Goal: Information Seeking & Learning: Learn about a topic

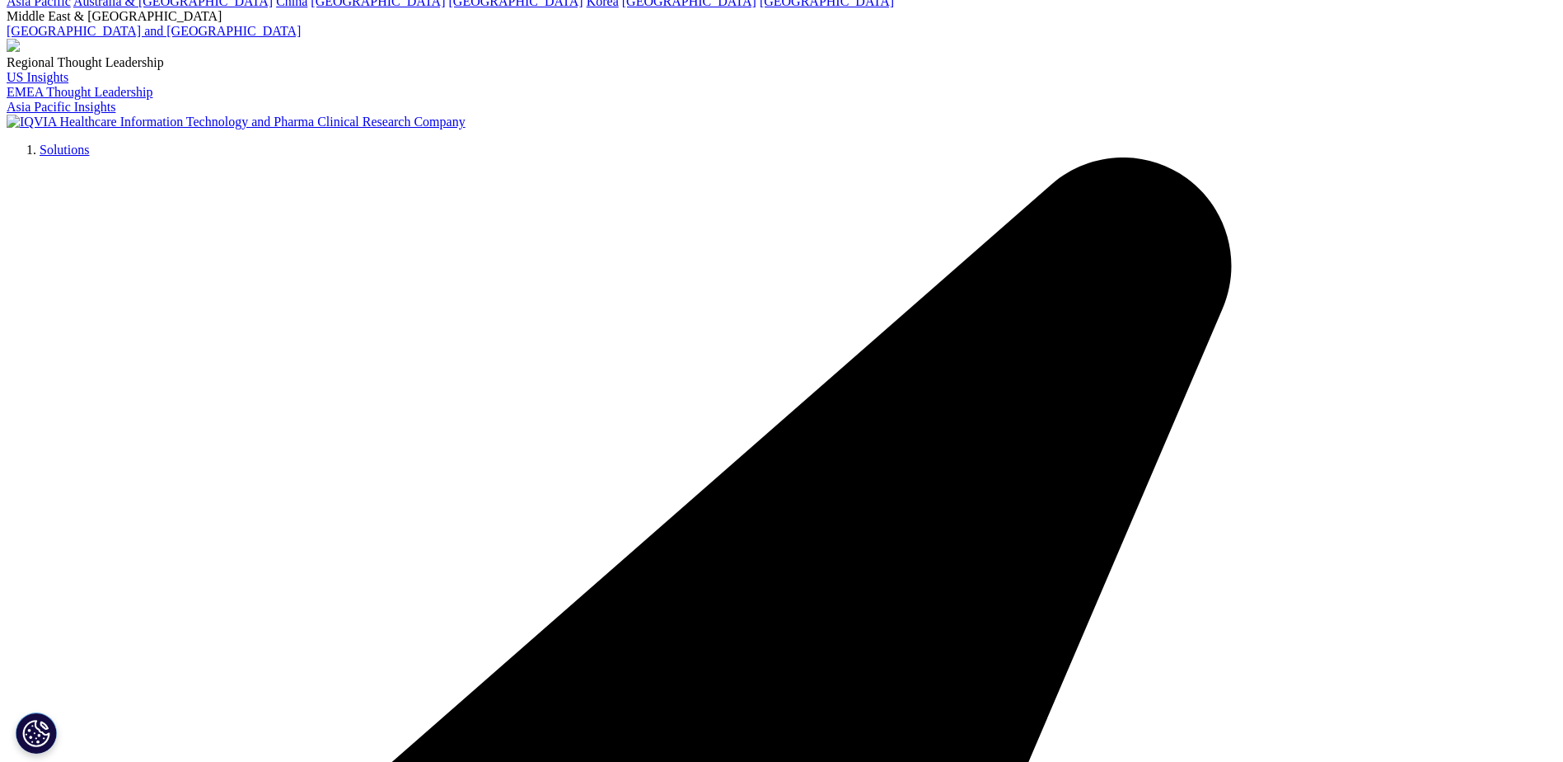
scroll to position [104, 0]
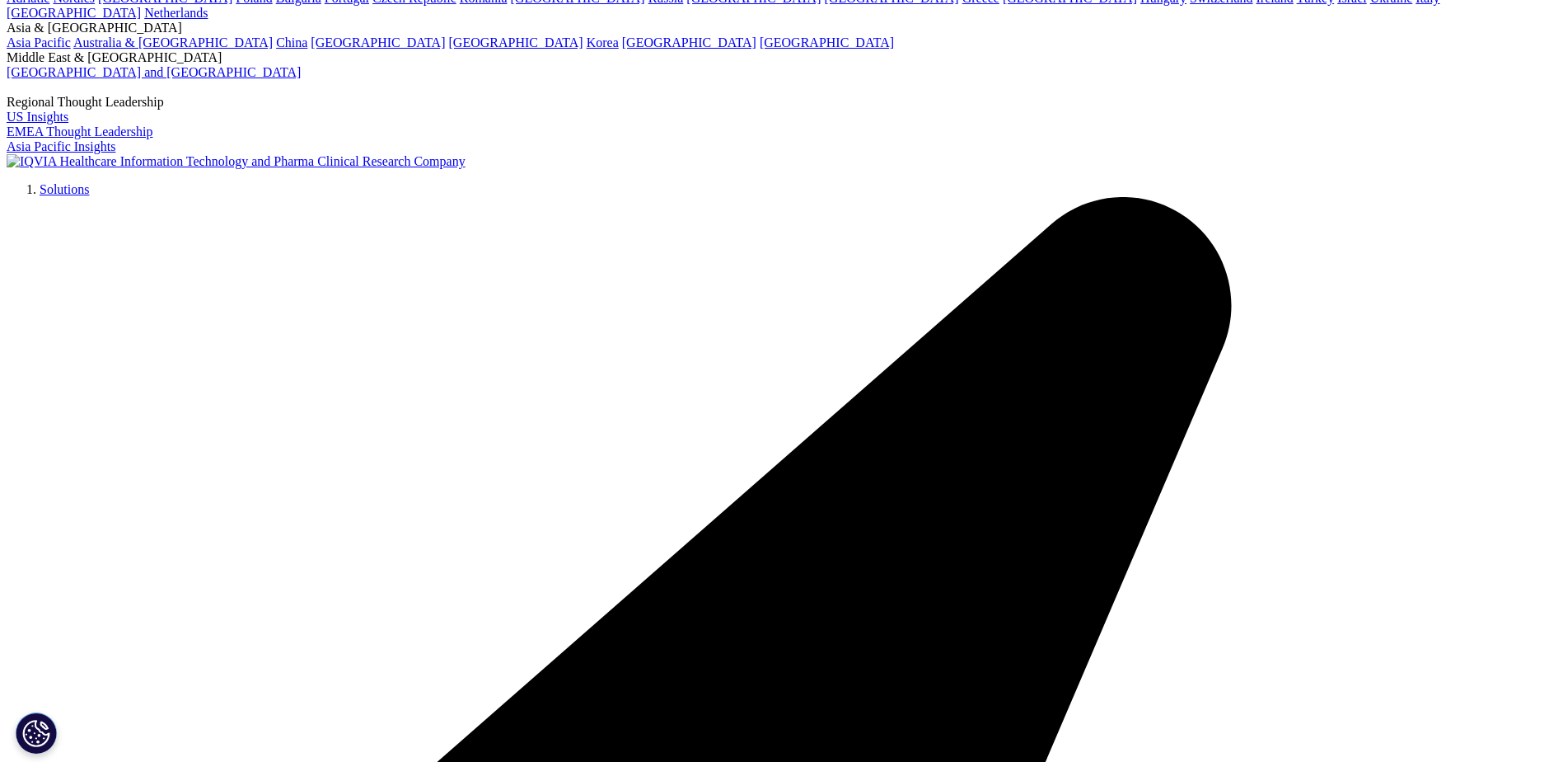
scroll to position [4862, 0]
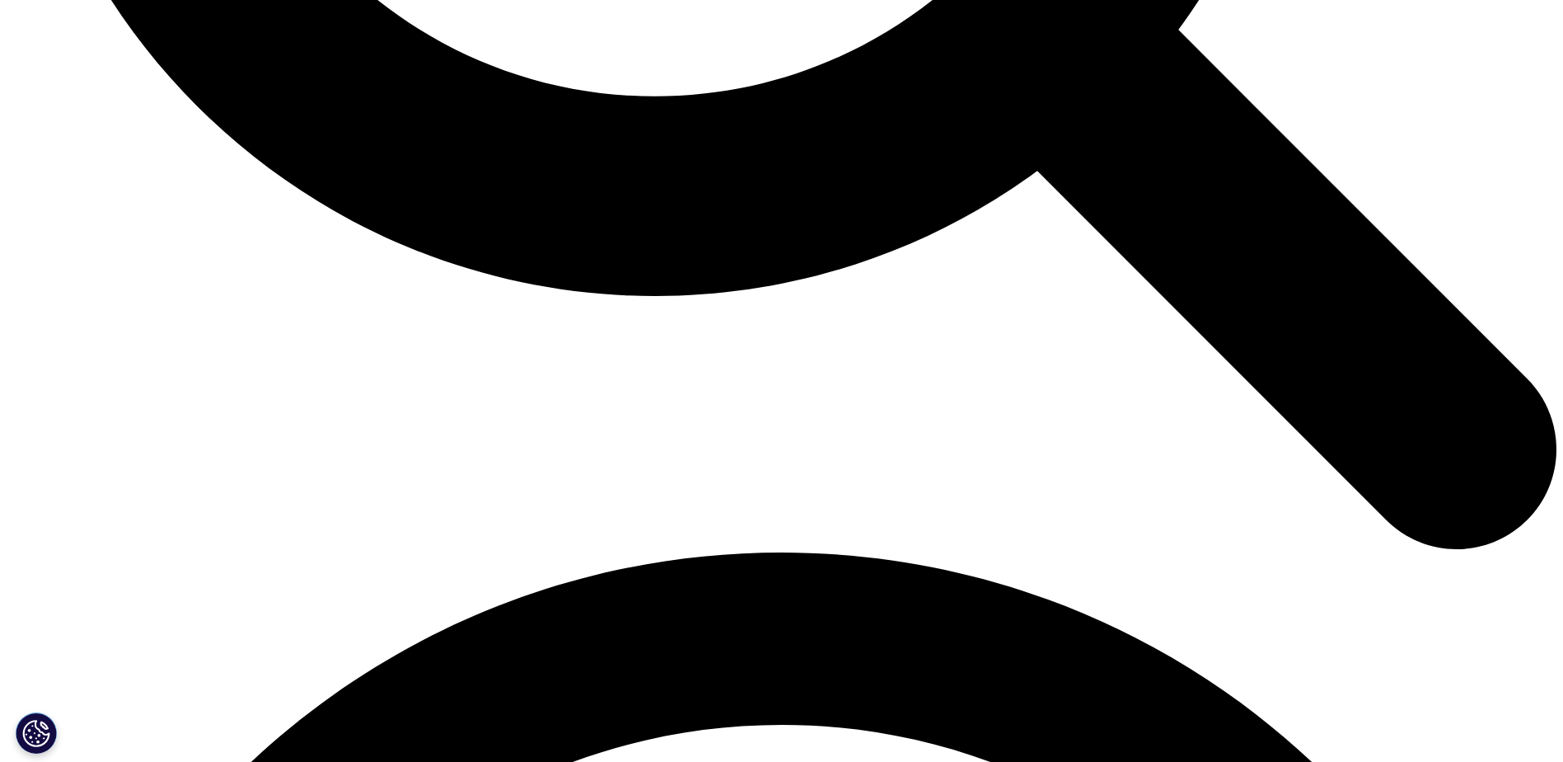
scroll to position [2579, 0]
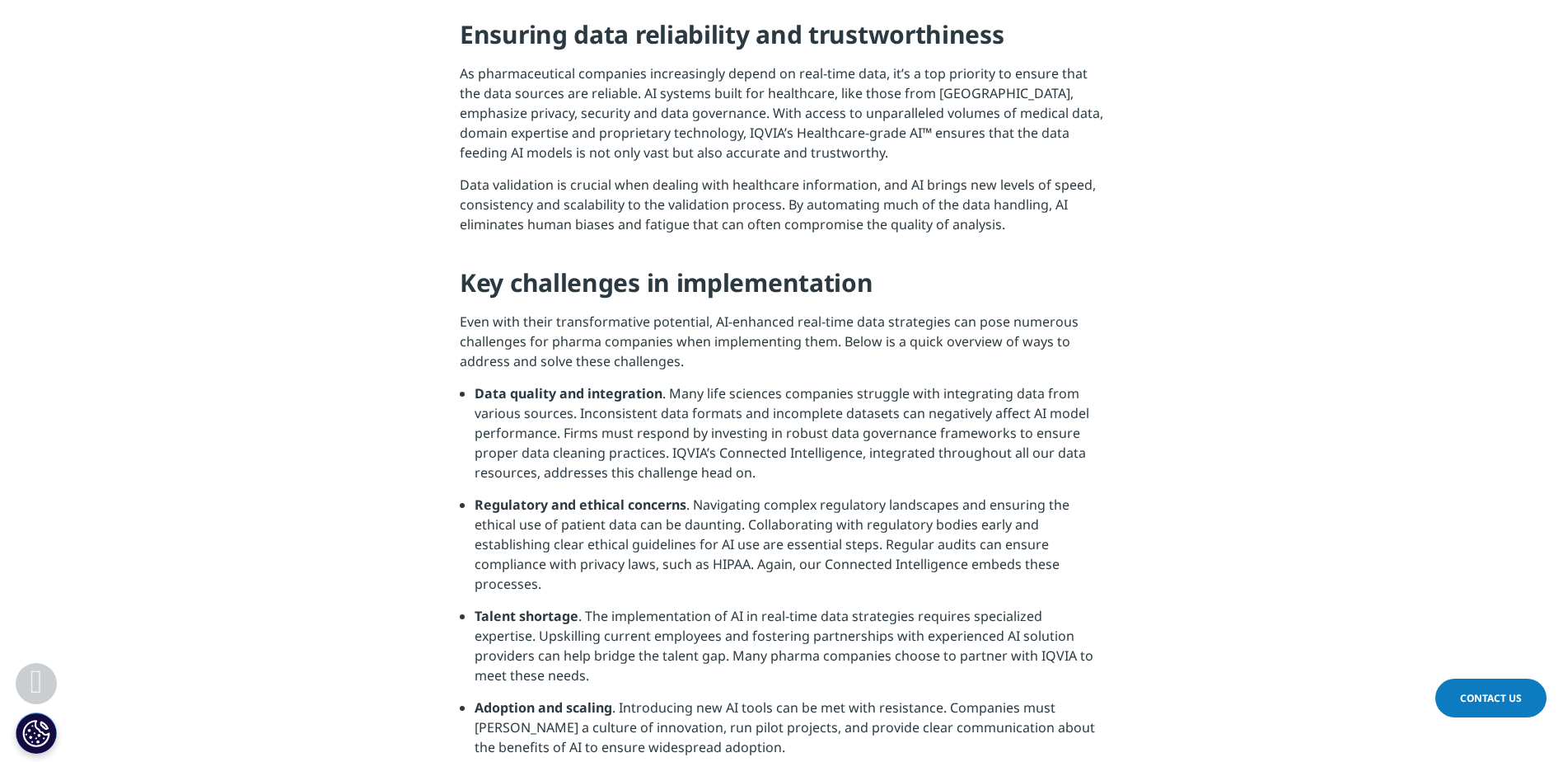
scroll to position [1978, 0]
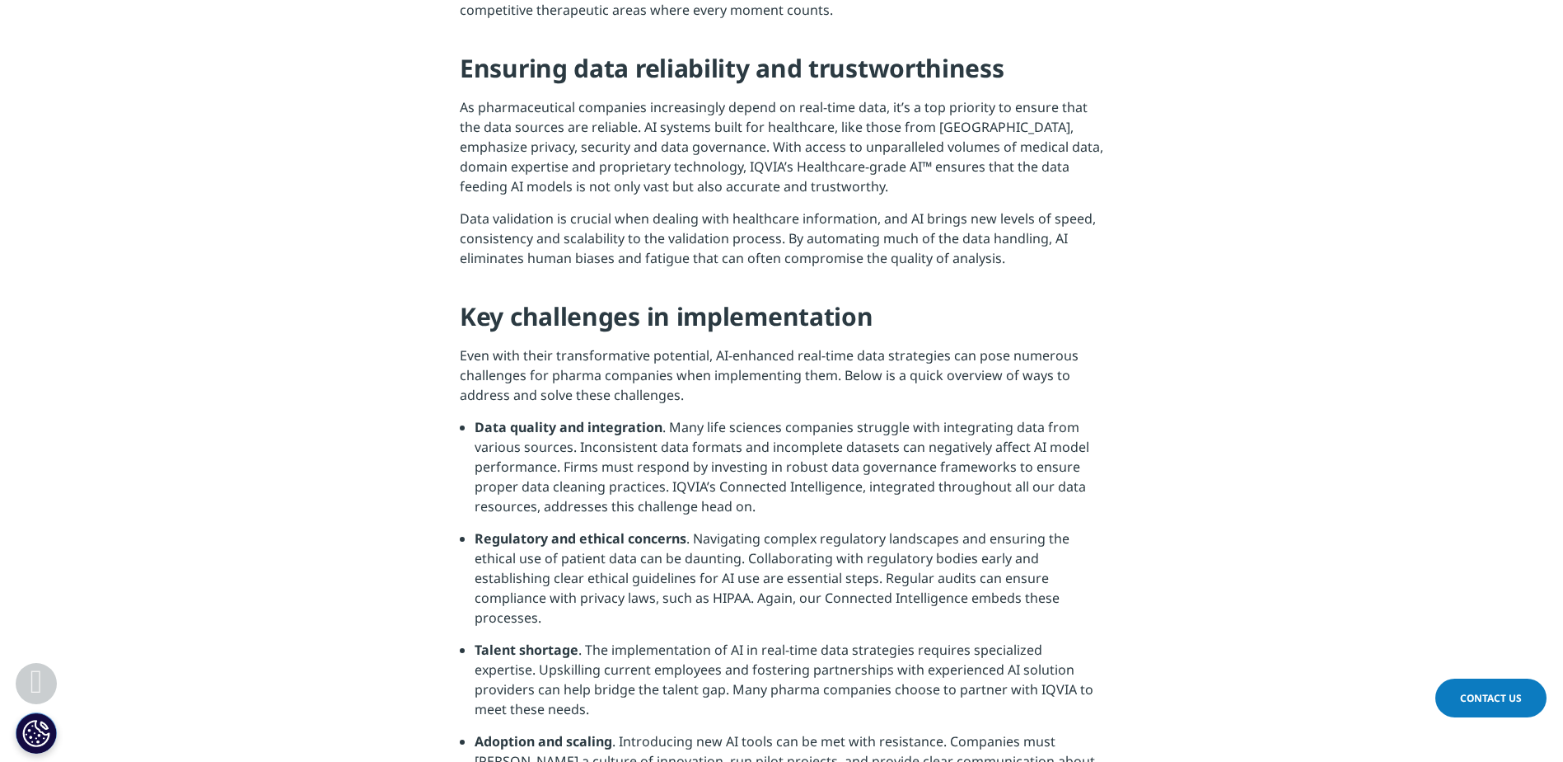
click at [1456, 359] on section "In [DATE] fast-paced pharmaceutical industry, the need for timely, accurate dat…" at bounding box center [781, 453] width 1563 height 3005
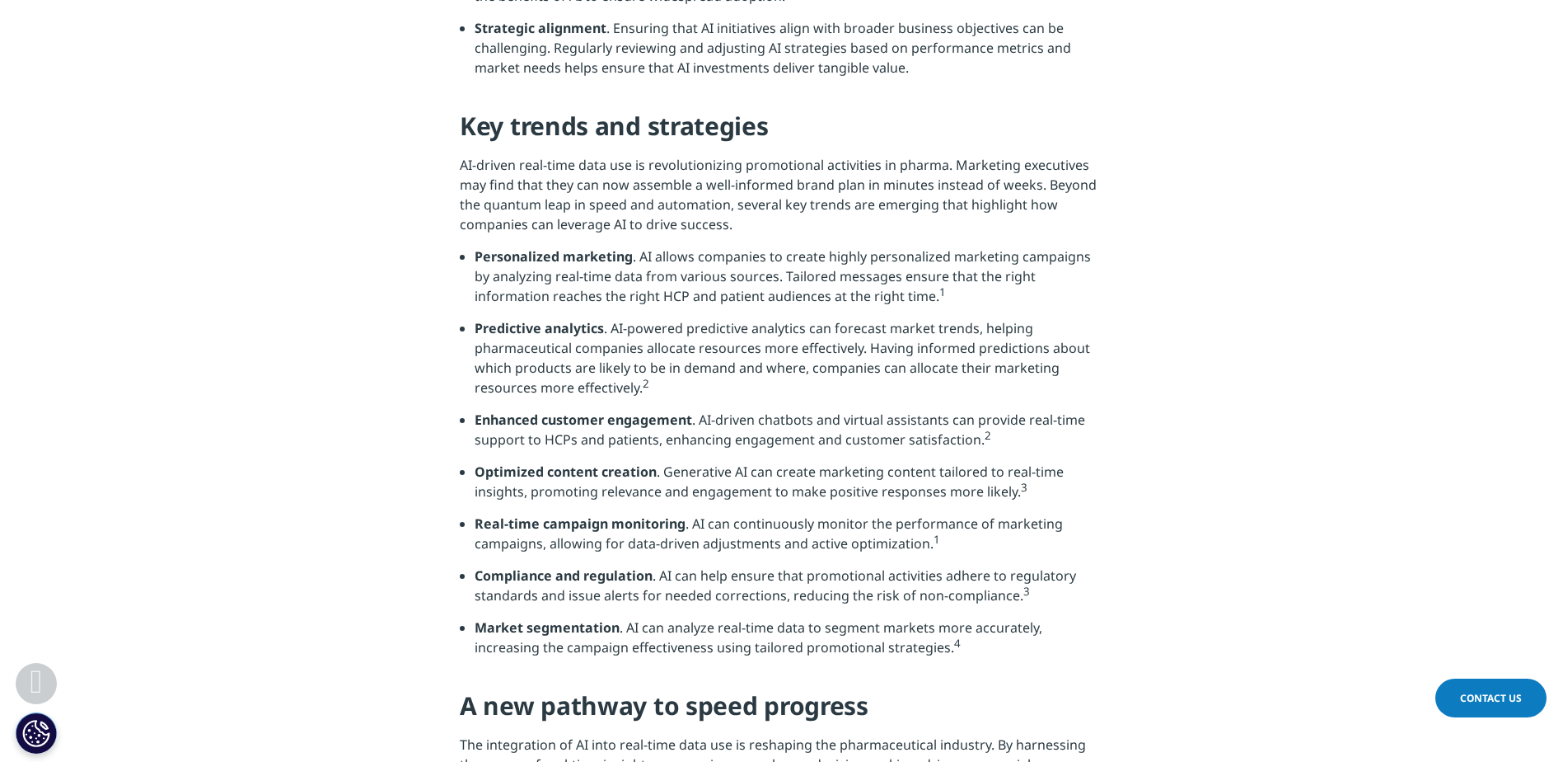
scroll to position [2720, 0]
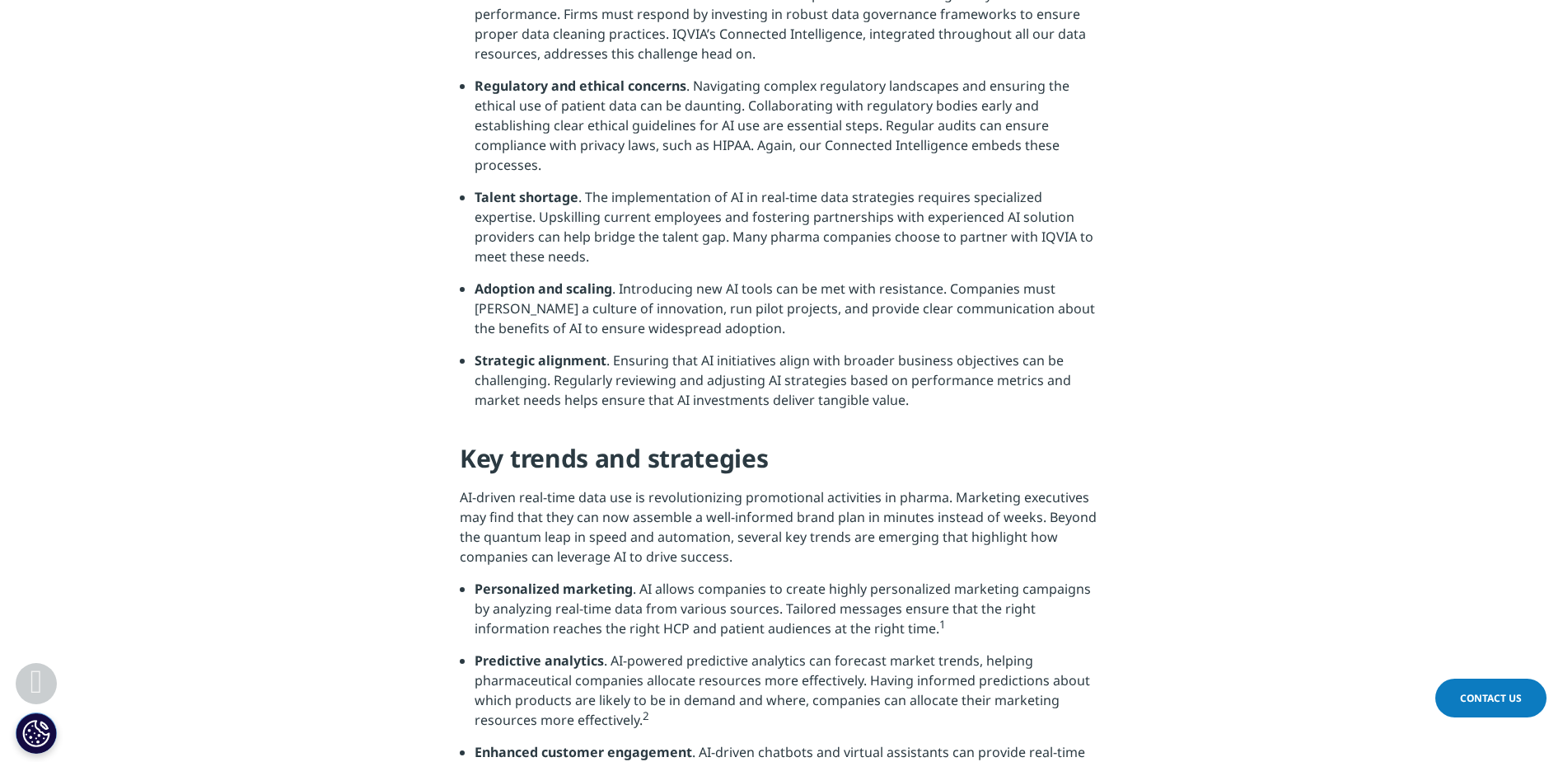
scroll to position [2390, 0]
